Goal: Task Accomplishment & Management: Manage account settings

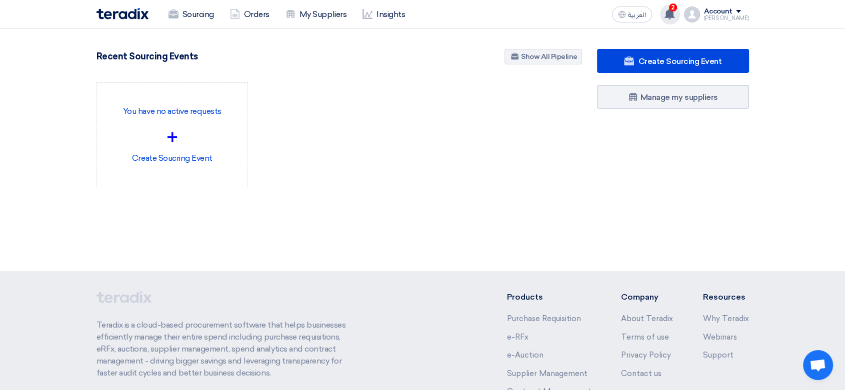
click at [669, 10] on span "2" at bounding box center [673, 7] width 8 height 8
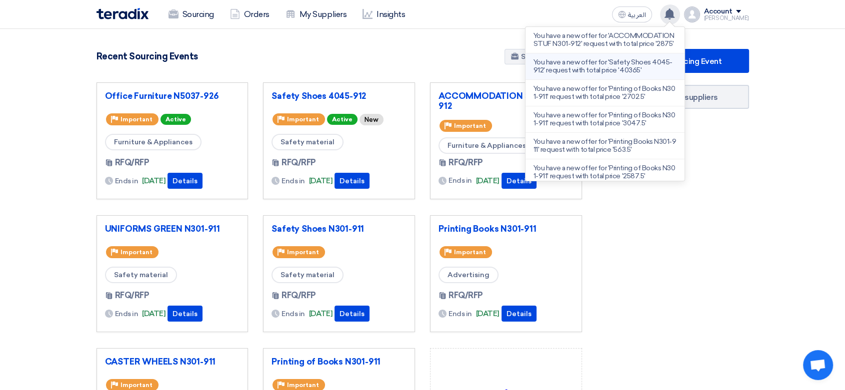
click at [604, 73] on p "You have a new offer for 'Safety Shoes 4045-912' request with total price '4036…" at bounding box center [604, 66] width 143 height 16
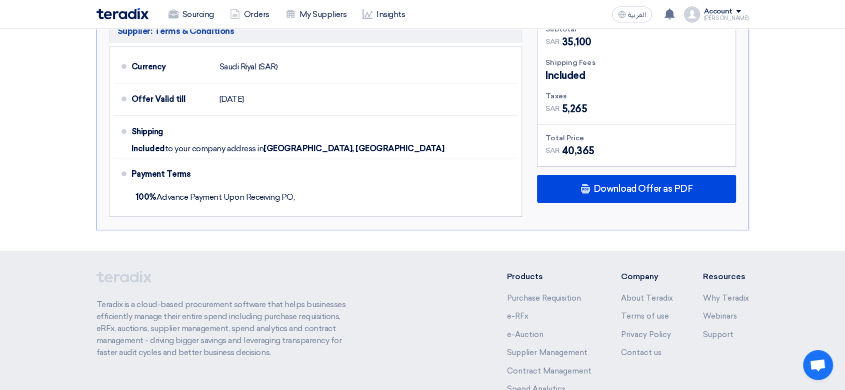
scroll to position [651, 0]
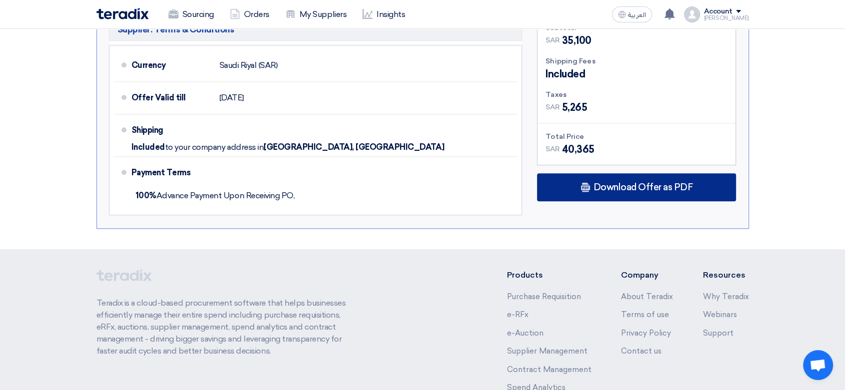
click at [641, 183] on span "Download Offer as PDF" at bounding box center [642, 187] width 99 height 9
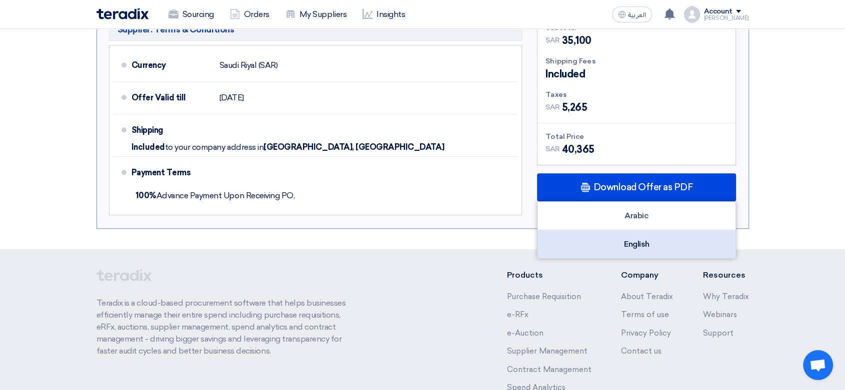
click at [618, 230] on div "English" at bounding box center [636, 244] width 198 height 28
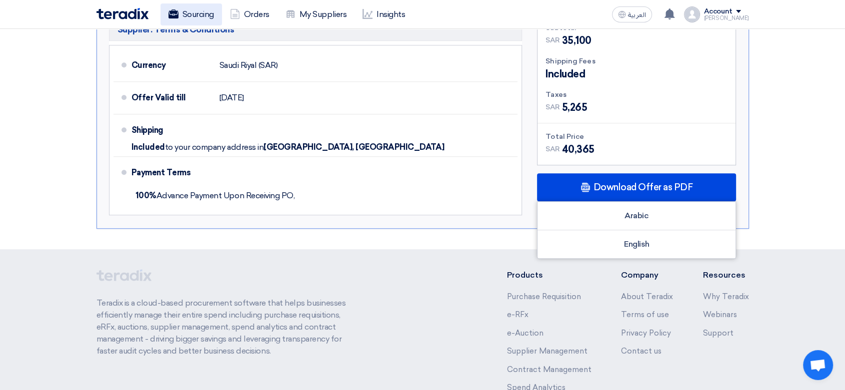
click at [188, 8] on link "Sourcing" at bounding box center [190, 14] width 61 height 22
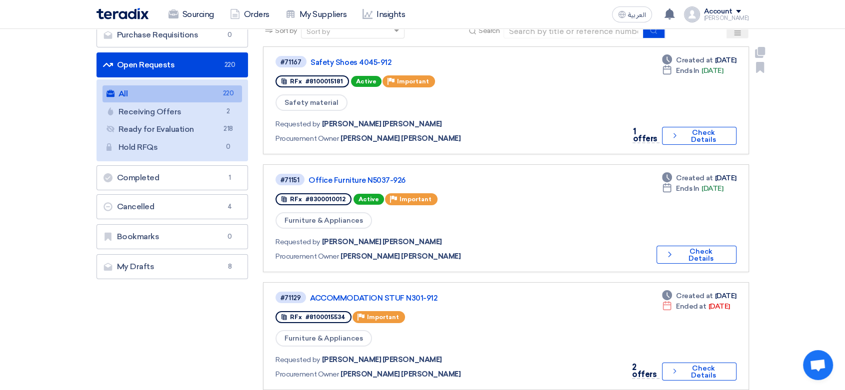
scroll to position [111, 0]
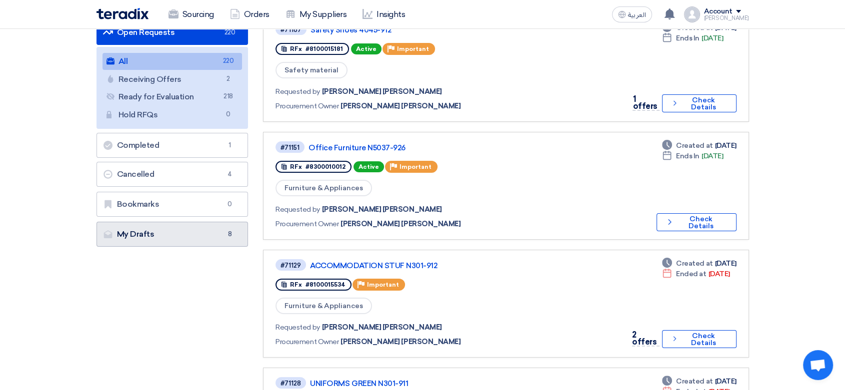
click at [160, 238] on link "My Drafts My Drafts 8" at bounding box center [172, 234] width 152 height 25
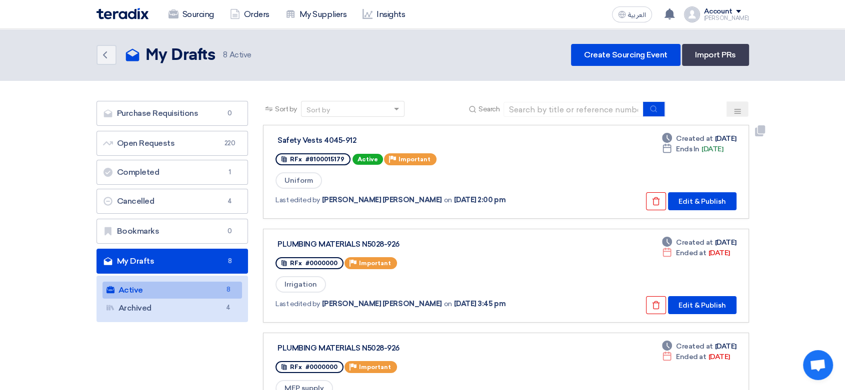
click at [329, 139] on div "Safety Vests 4045-912" at bounding box center [402, 140] width 250 height 9
click at [342, 141] on div "Safety Vests 4045-912" at bounding box center [402, 140] width 250 height 9
